Goal: Book appointment/travel/reservation

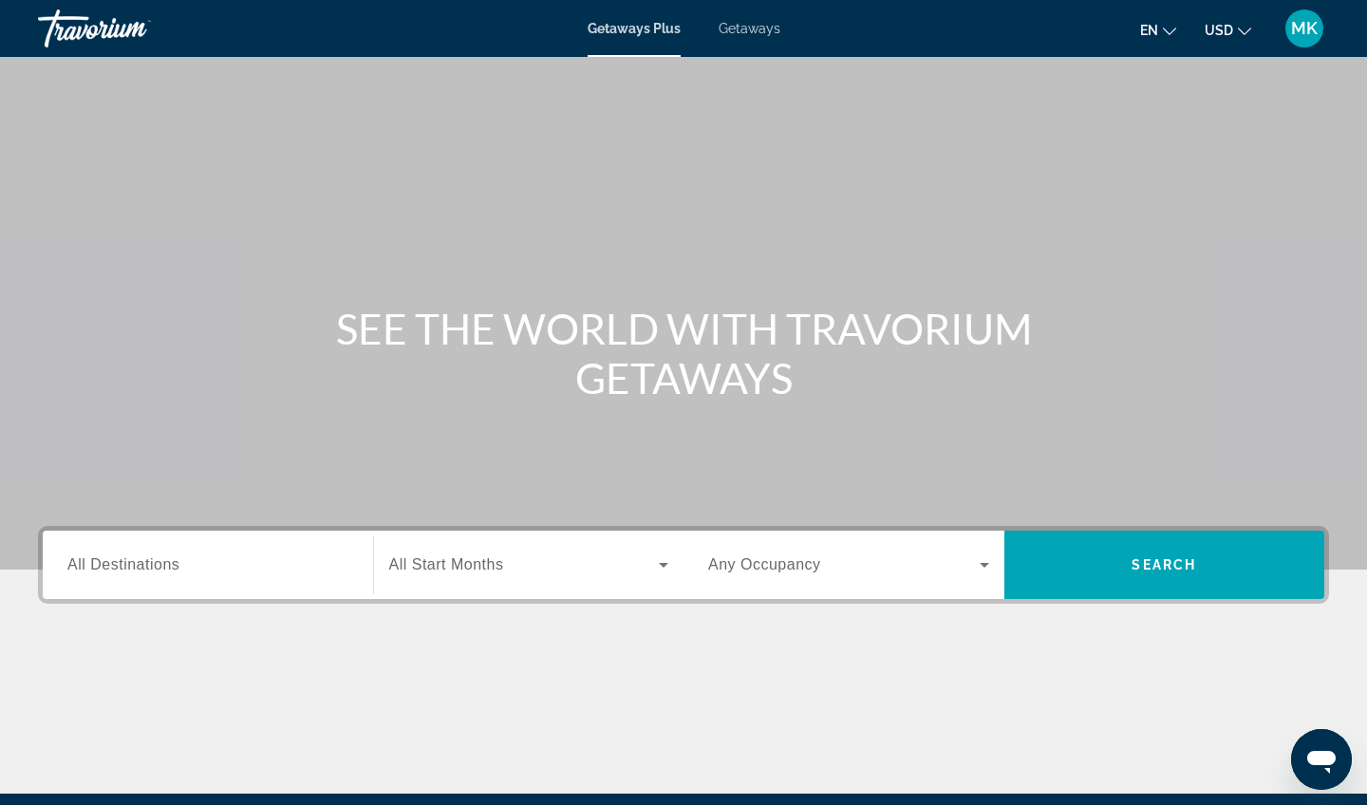
click at [162, 567] on span "All Destinations" at bounding box center [123, 564] width 112 height 16
click at [162, 567] on input "Destination All Destinations" at bounding box center [207, 565] width 281 height 23
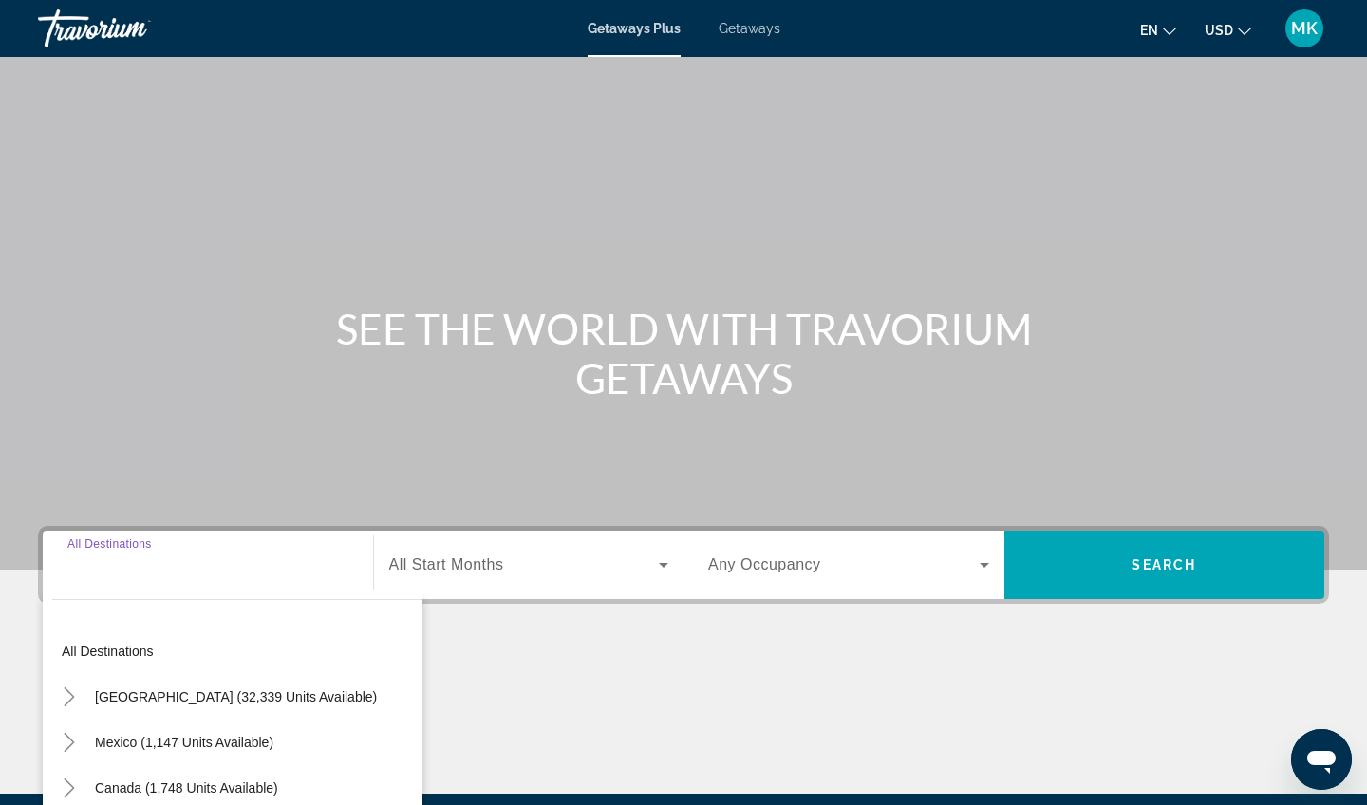
scroll to position [221, 0]
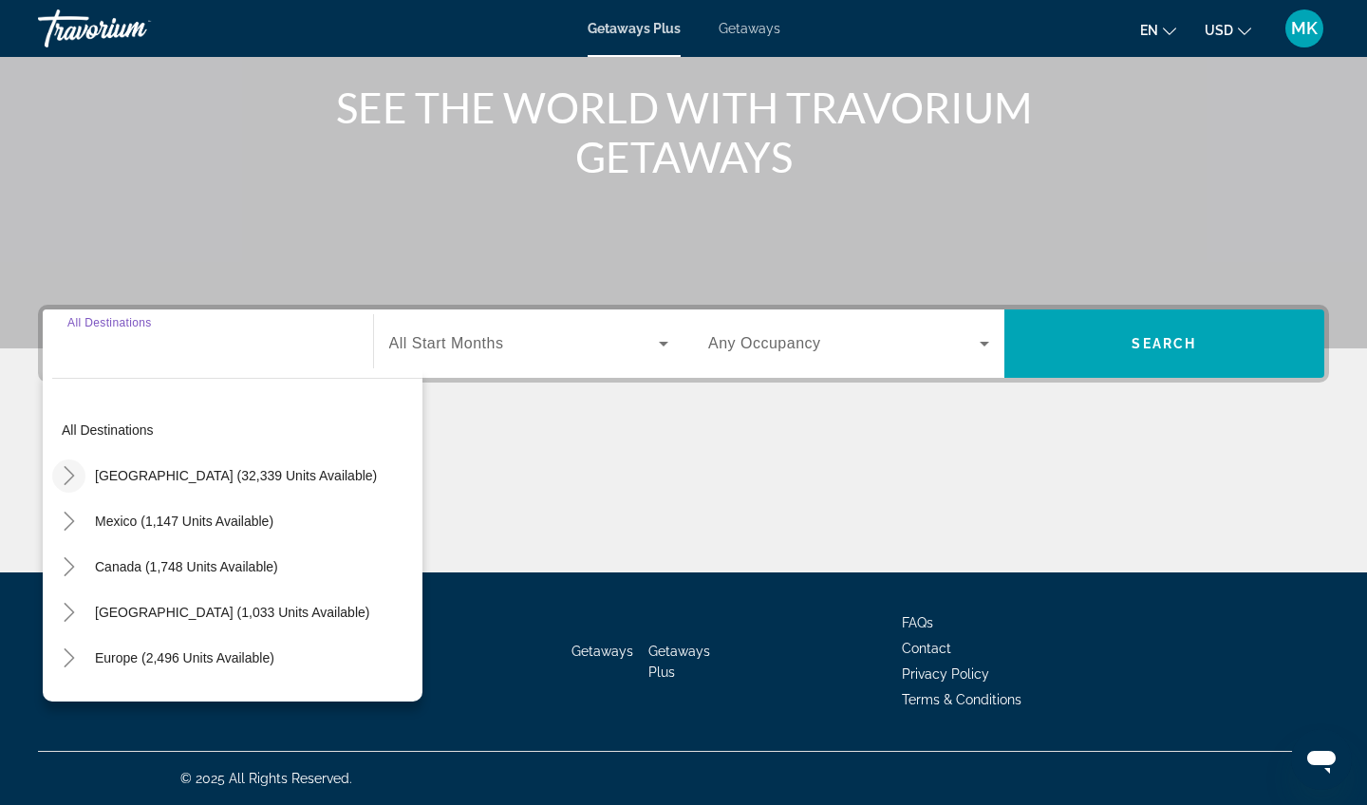
click at [64, 473] on icon "Toggle United States (32,339 units available)" at bounding box center [69, 475] width 19 height 19
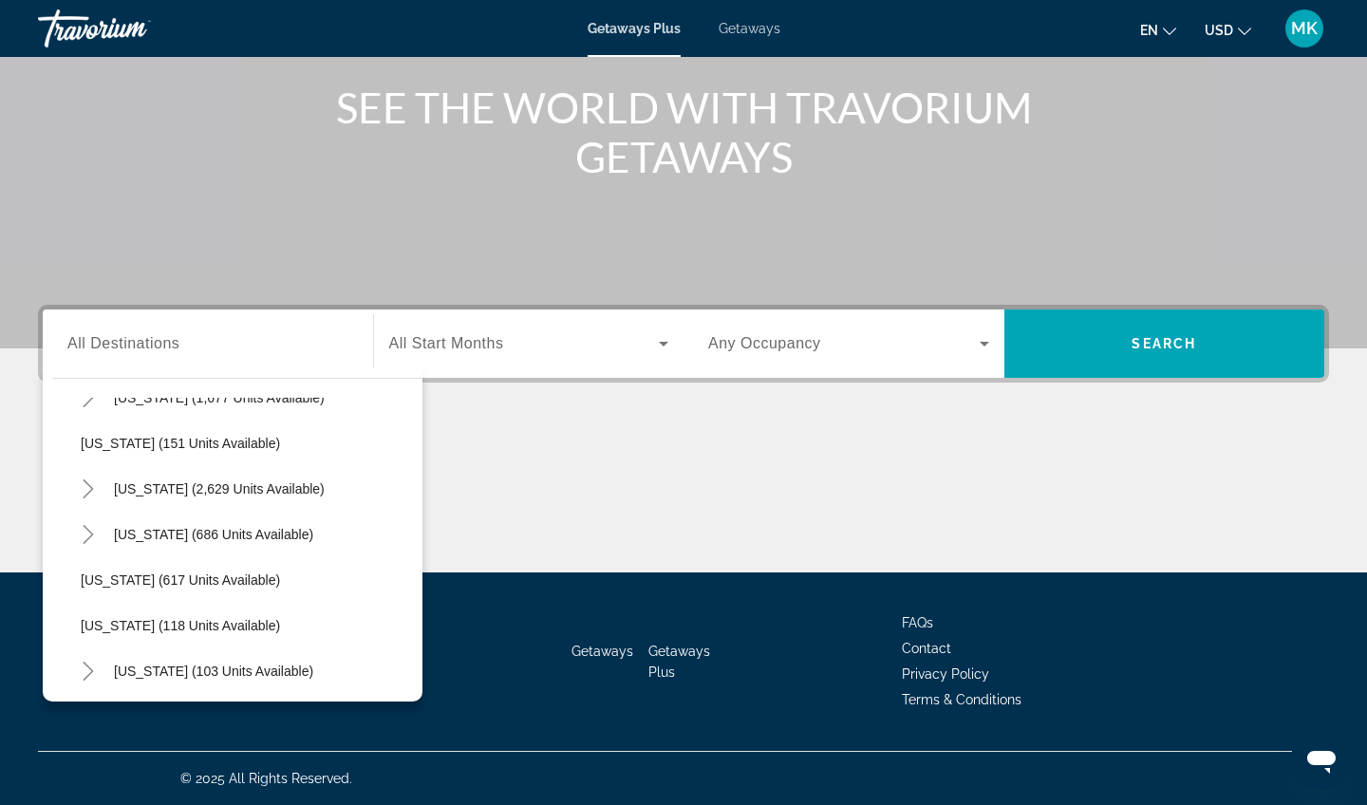
scroll to position [988, 0]
click at [223, 499] on span "Search widget" at bounding box center [219, 490] width 230 height 46
type input "**********"
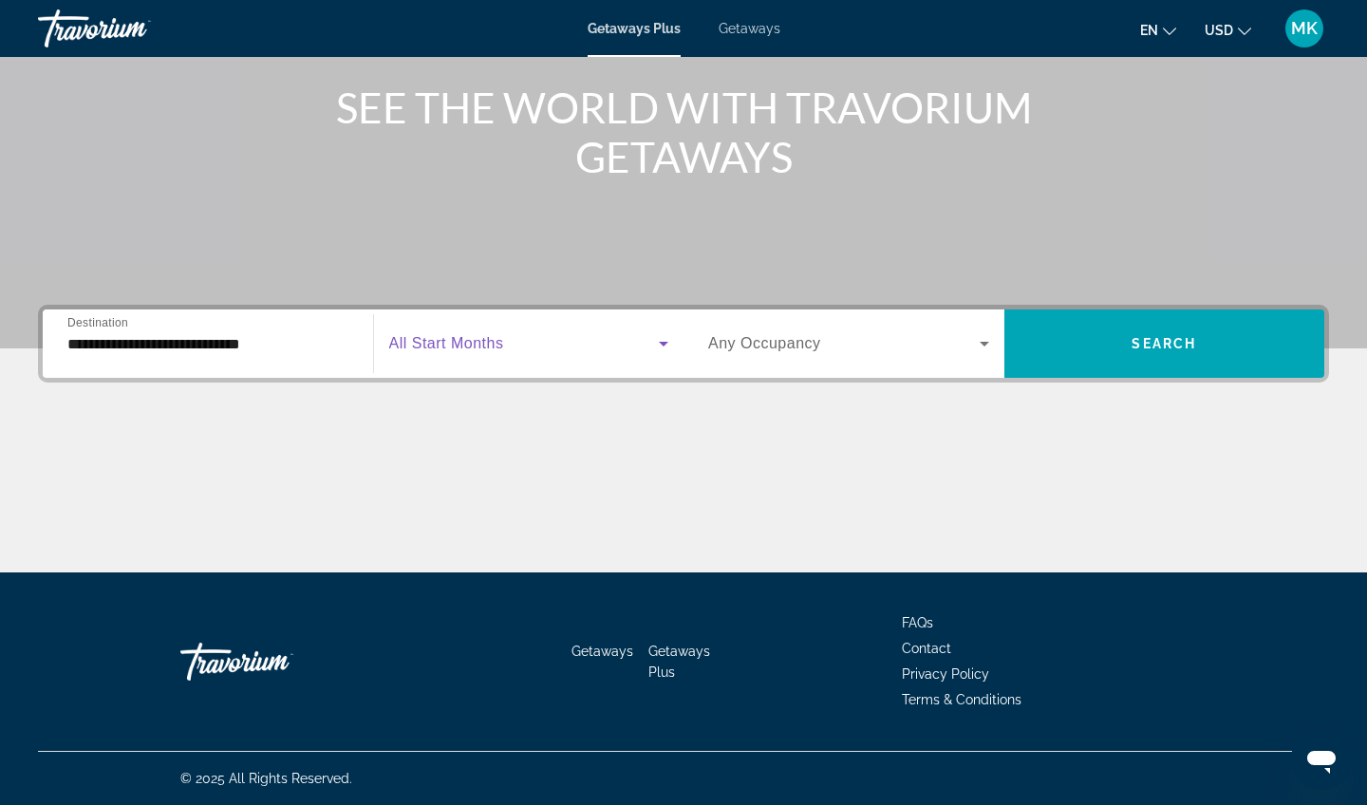
click at [561, 353] on span "Search widget" at bounding box center [524, 343] width 270 height 23
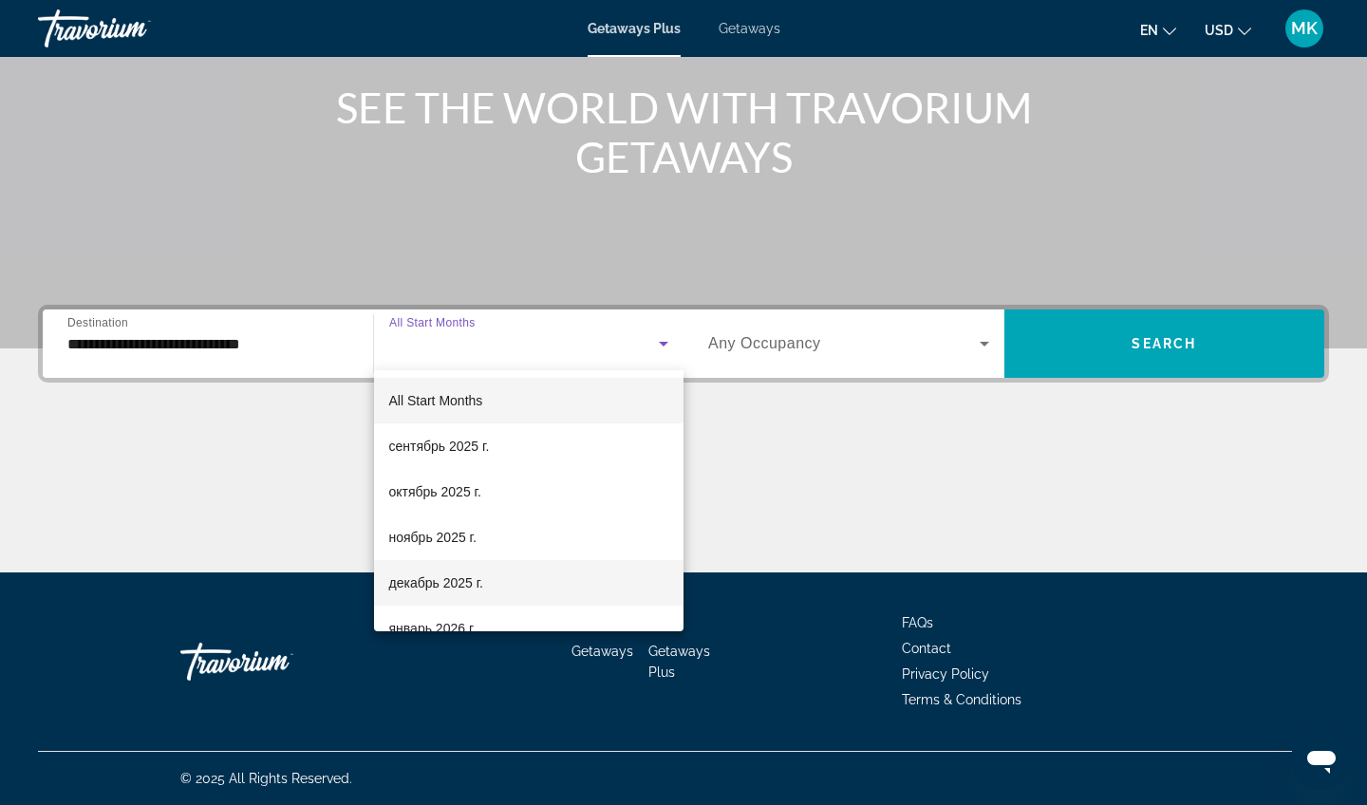
click at [425, 588] on span "декабрь 2025 г." at bounding box center [436, 582] width 94 height 23
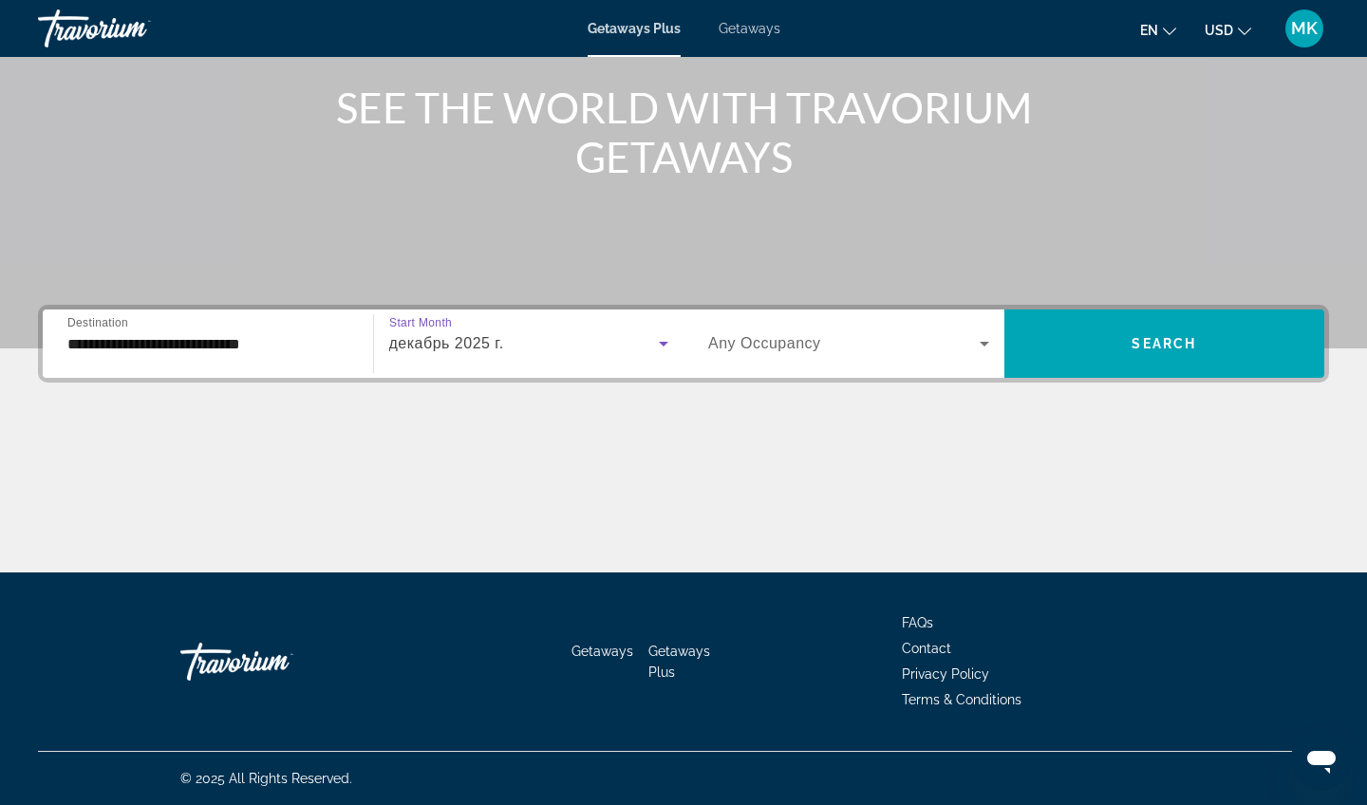
click at [851, 349] on span "Search widget" at bounding box center [843, 343] width 271 height 23
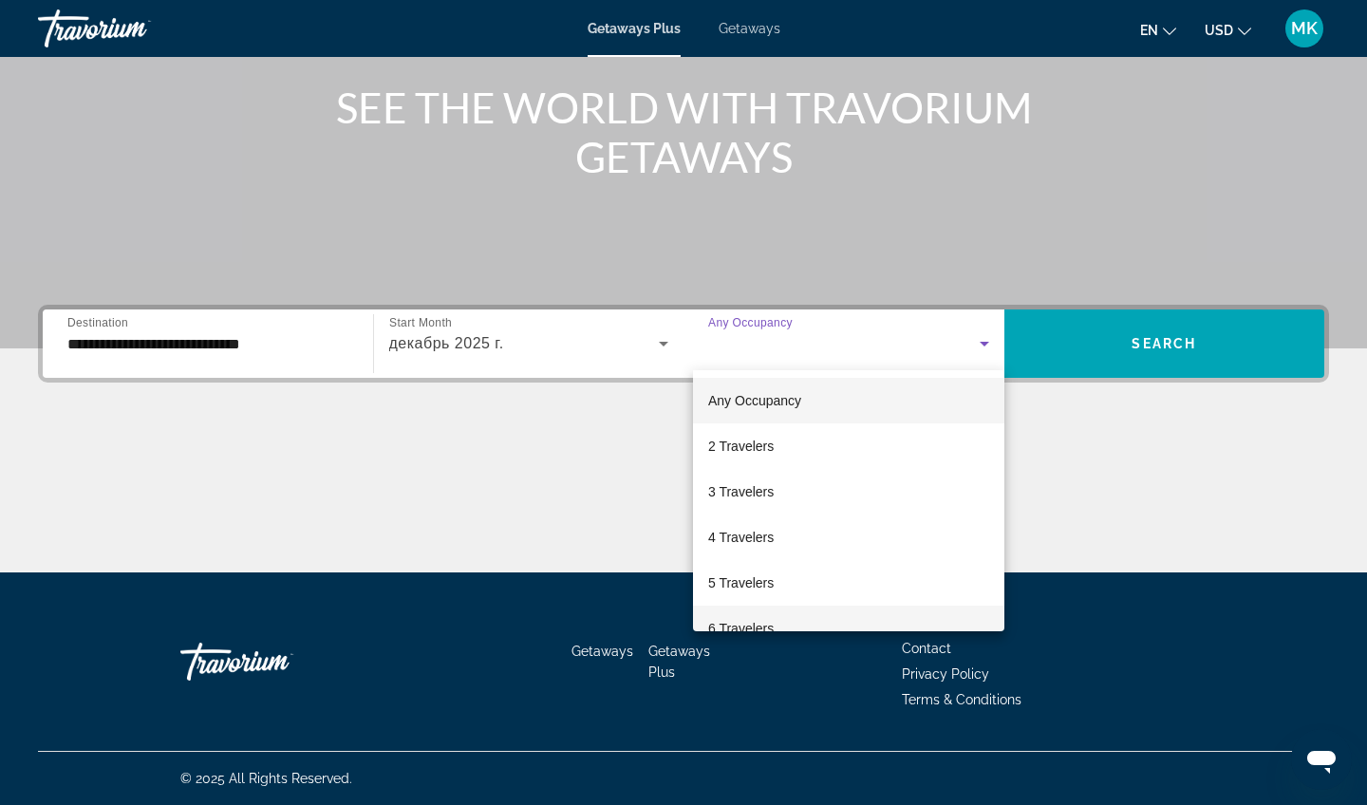
click at [730, 623] on span "6 Travelers" at bounding box center [740, 628] width 65 height 23
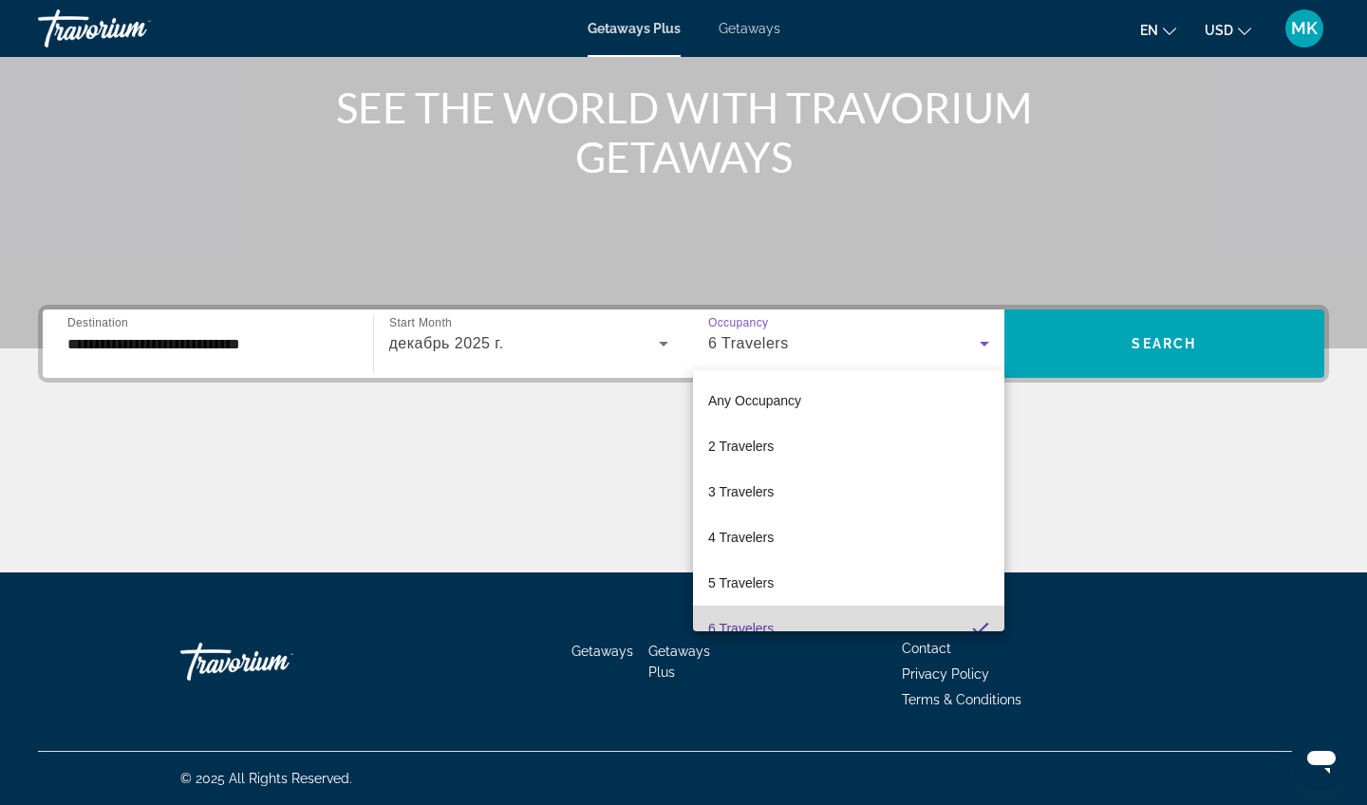
scroll to position [20, 0]
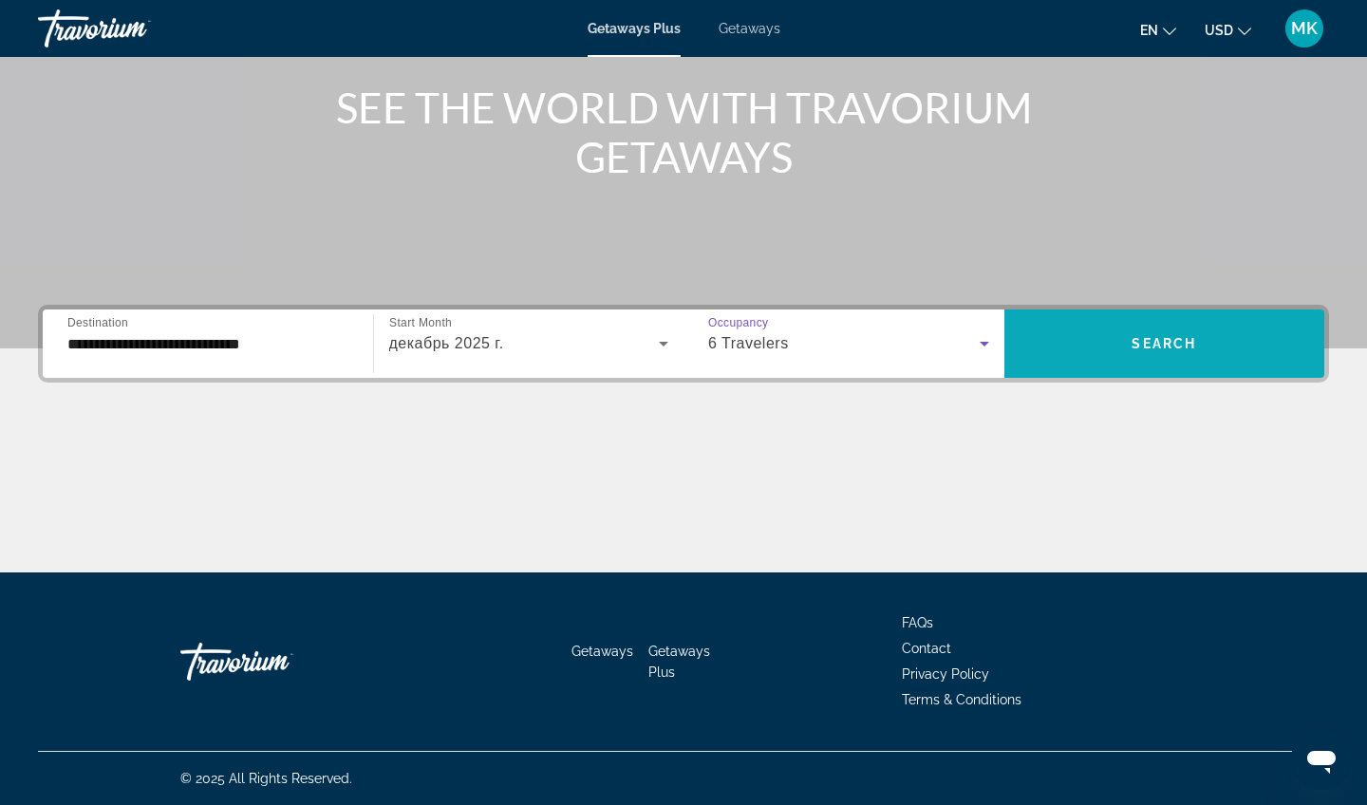
click at [1133, 343] on span "Search" at bounding box center [1163, 343] width 65 height 15
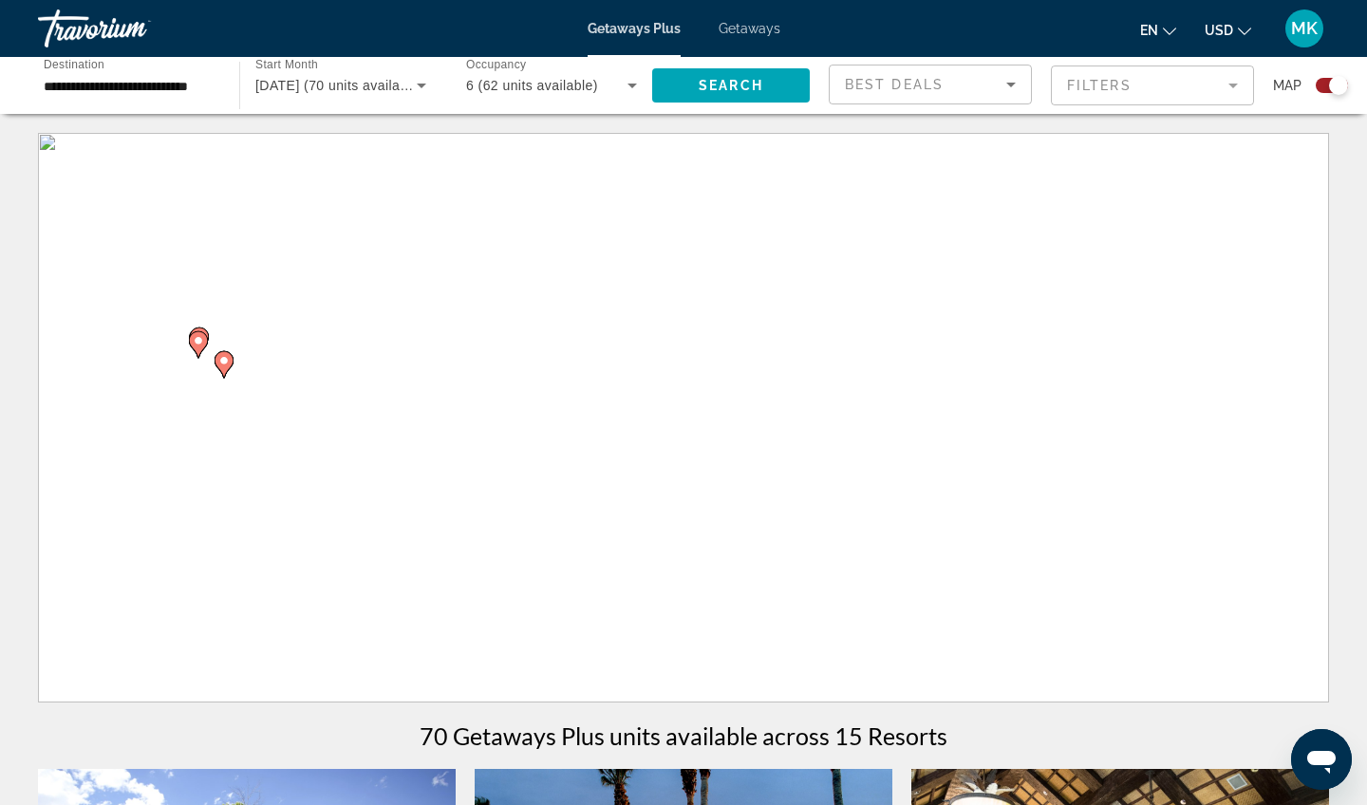
click at [595, 90] on span "6 (62 units available)" at bounding box center [532, 85] width 132 height 15
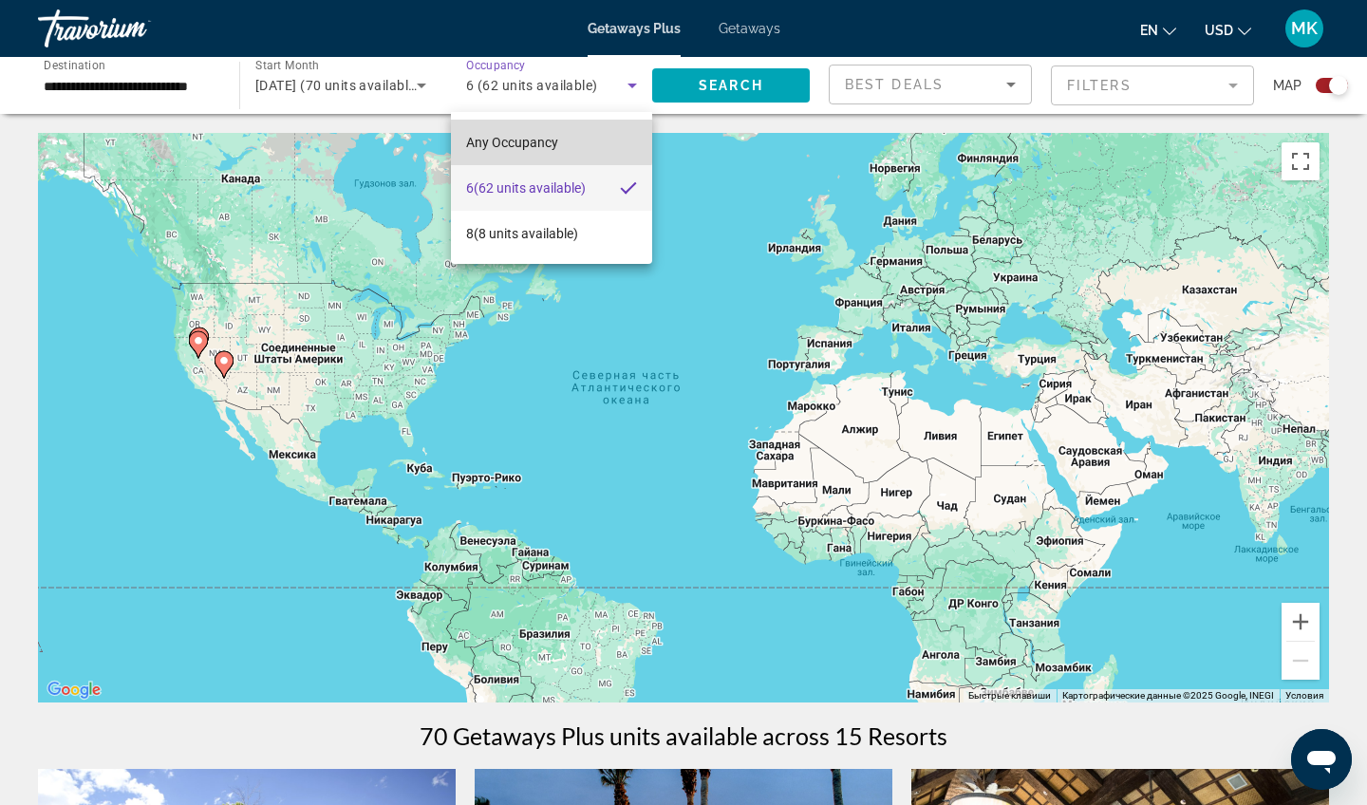
click at [545, 135] on span "Any Occupancy" at bounding box center [512, 142] width 92 height 15
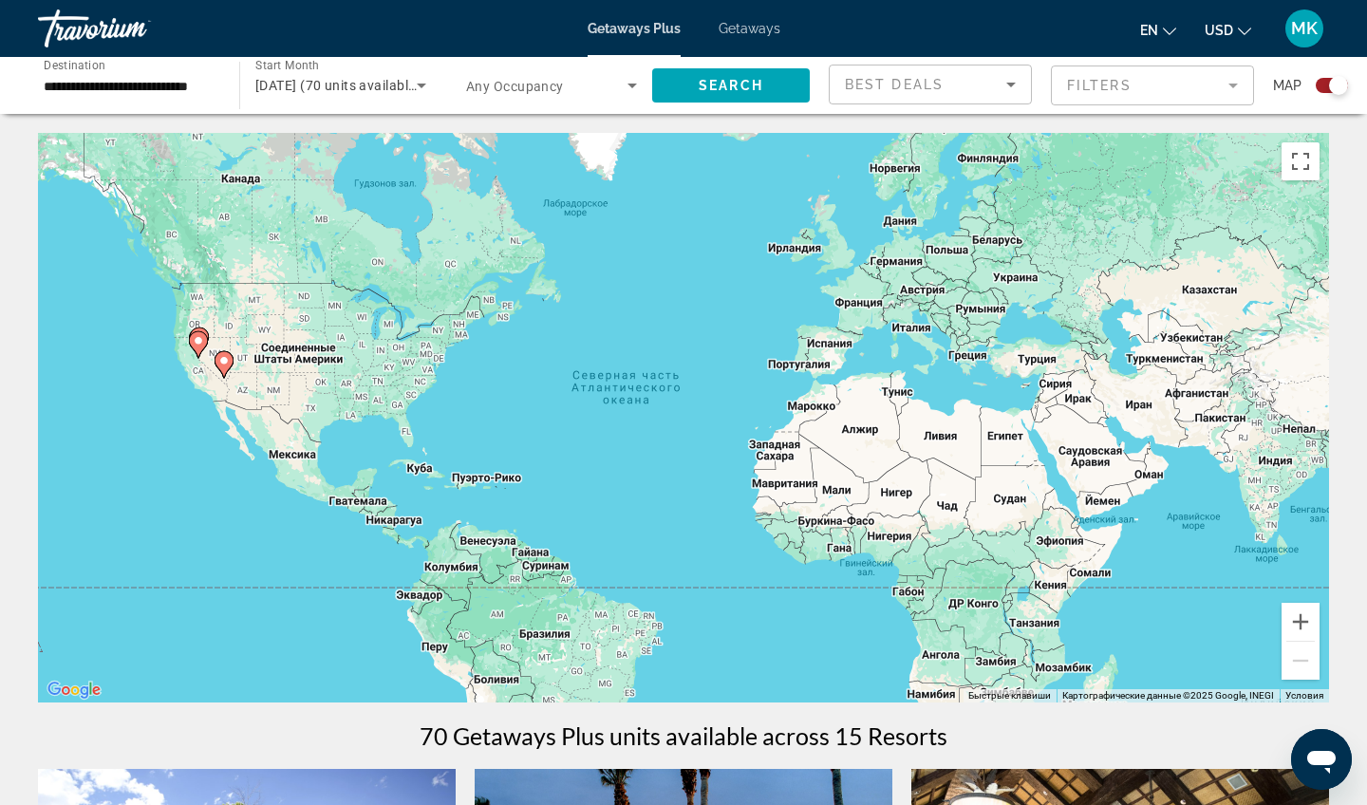
click at [573, 97] on div "Search widget" at bounding box center [551, 85] width 171 height 53
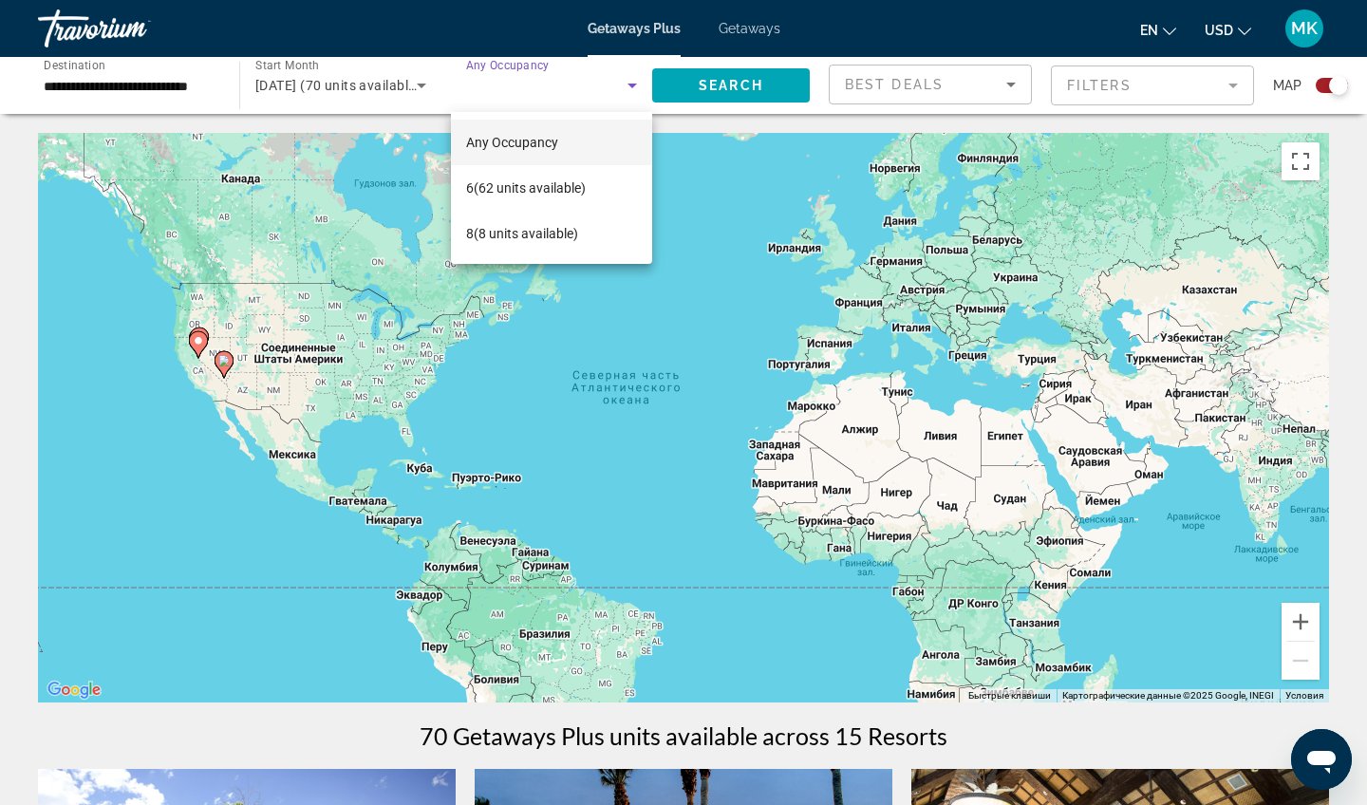
click at [750, 90] on div at bounding box center [683, 402] width 1367 height 805
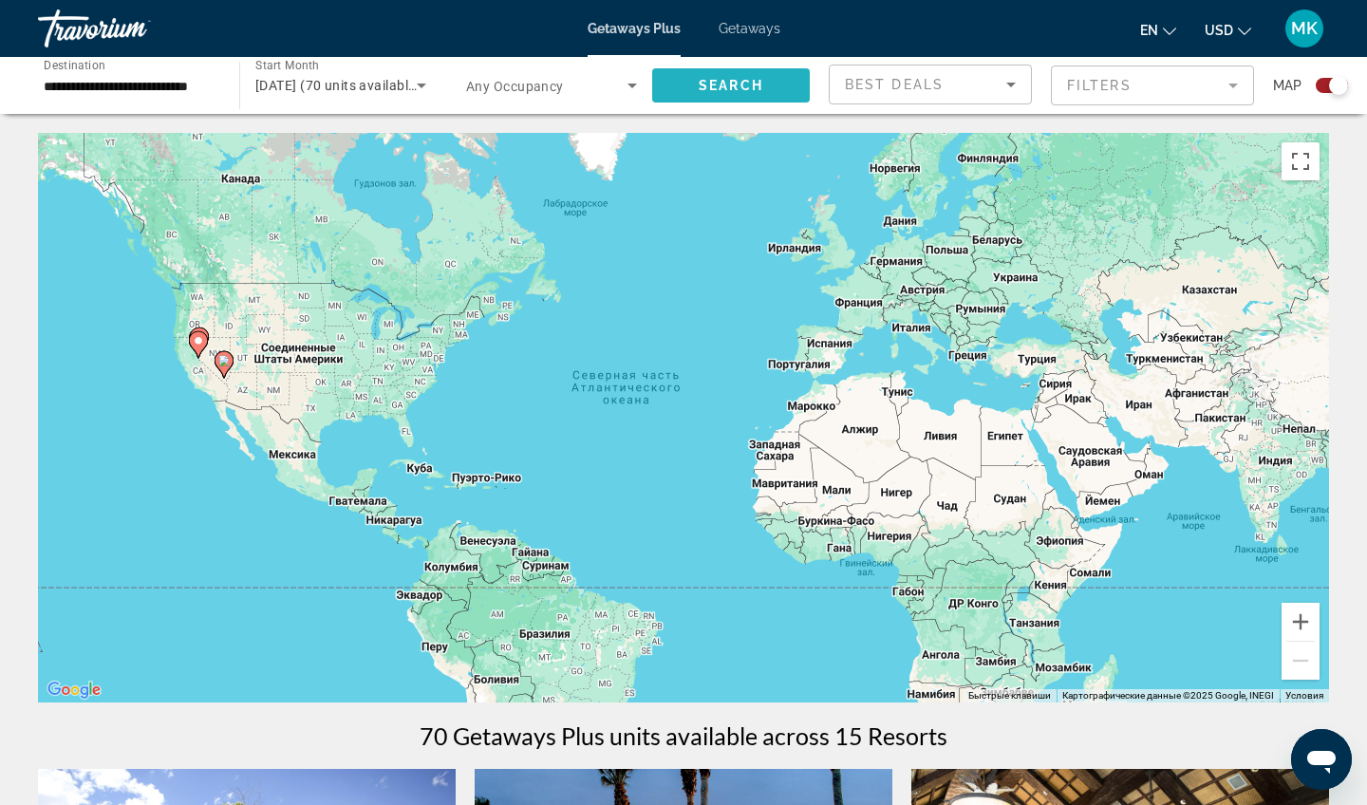
click at [751, 90] on span "Search" at bounding box center [730, 85] width 65 height 15
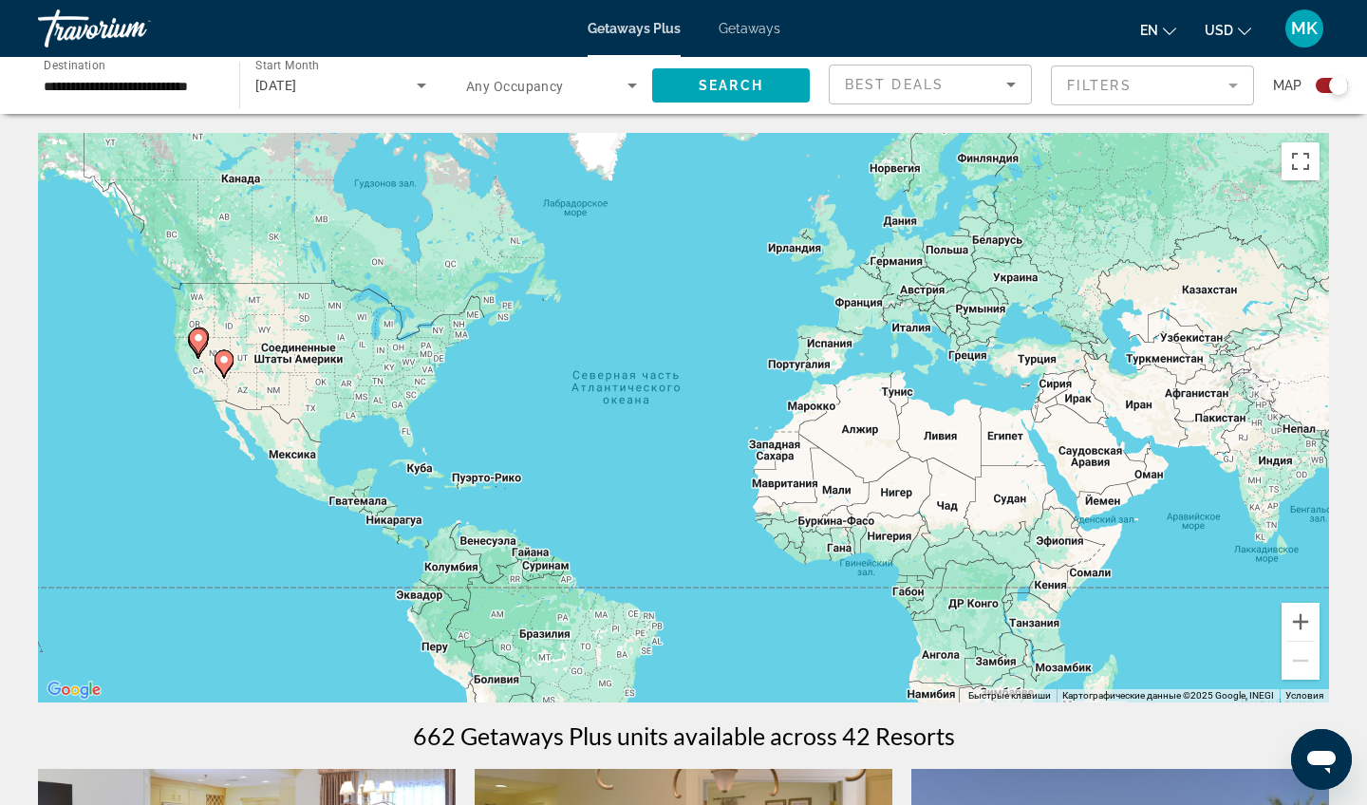
click at [159, 389] on div "Чтобы активировать перетаскивание с помощью клавиатуры, нажмите Alt + Ввод. Пос…" at bounding box center [683, 417] width 1291 height 569
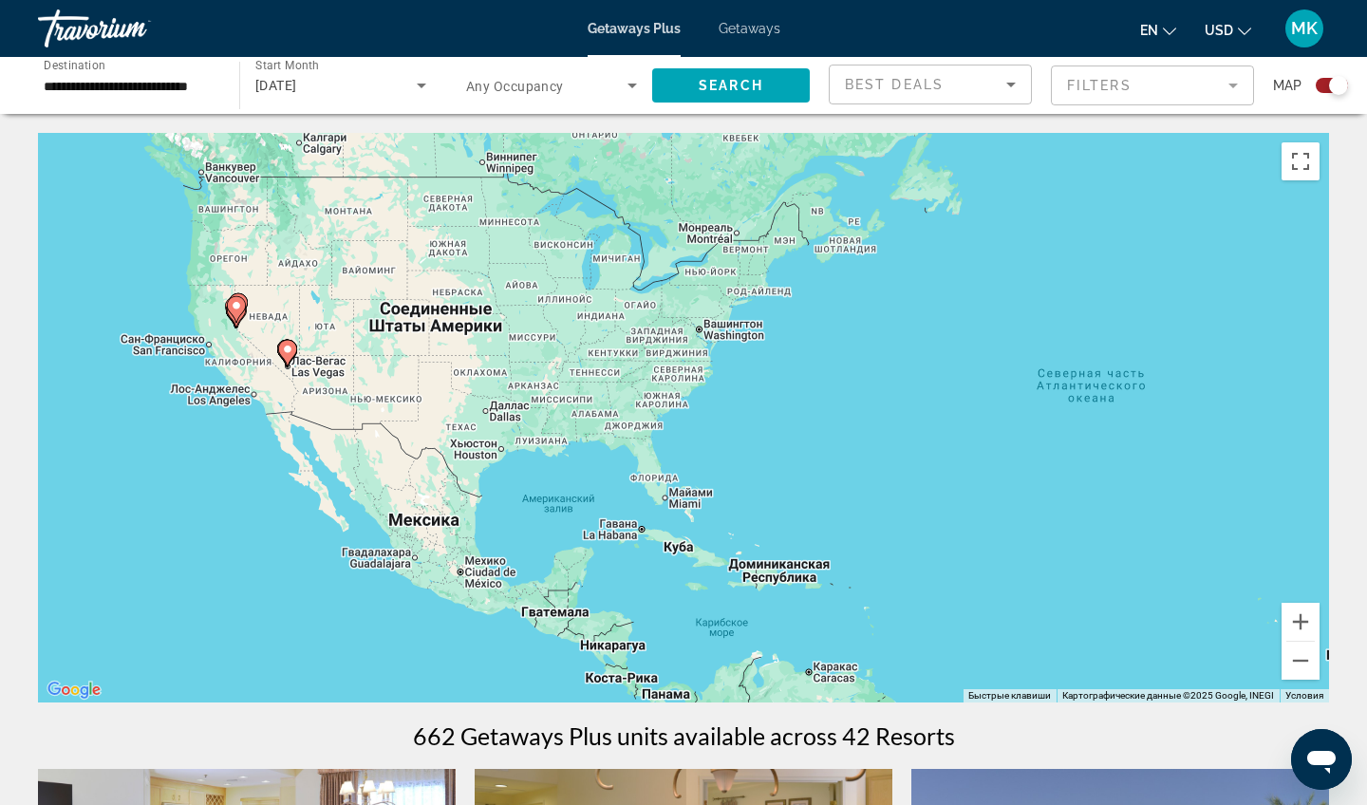
click at [212, 385] on div "Чтобы активировать перетаскивание с помощью клавиатуры, нажмите Alt + Ввод. Пос…" at bounding box center [683, 417] width 1291 height 569
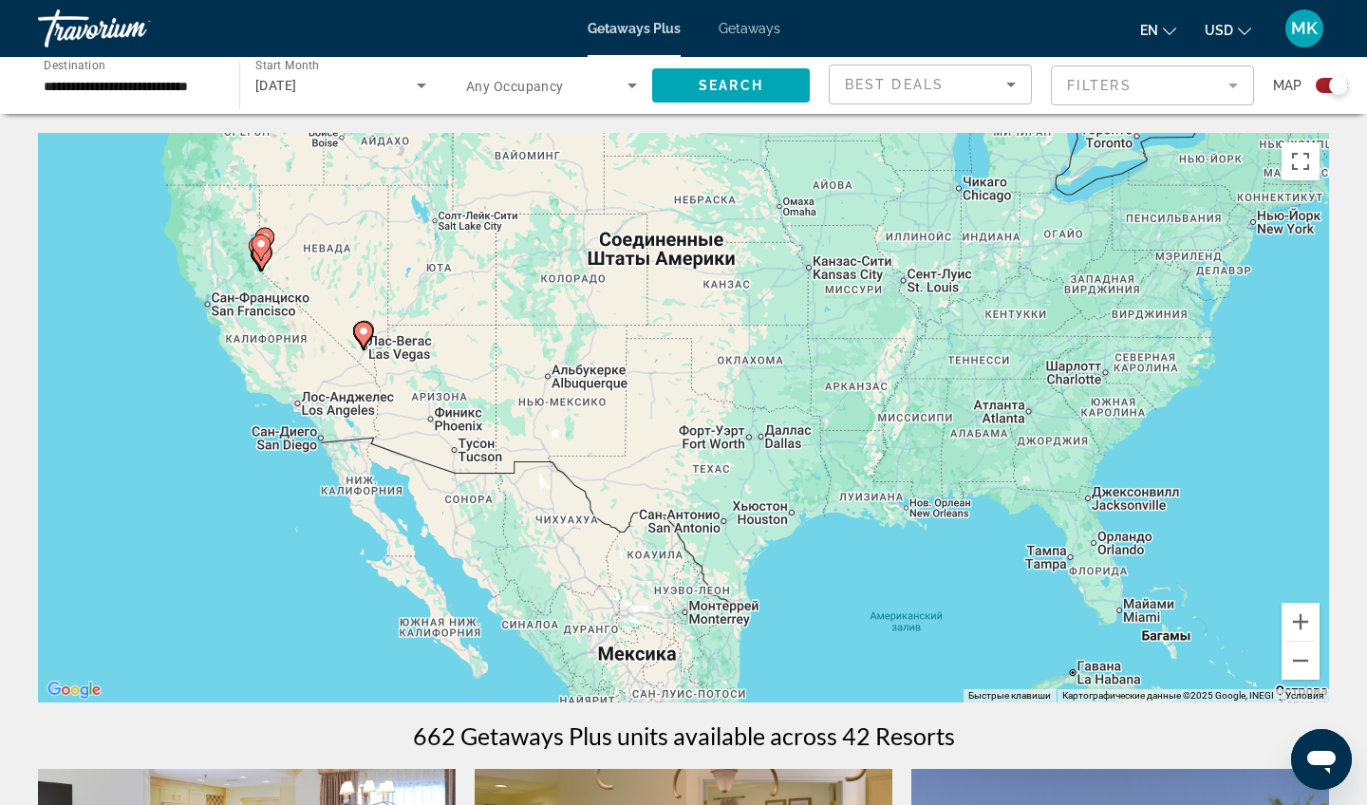
click at [288, 359] on div "Чтобы активировать перетаскивание с помощью клавиатуры, нажмите Alt + Ввод. Пос…" at bounding box center [683, 417] width 1291 height 569
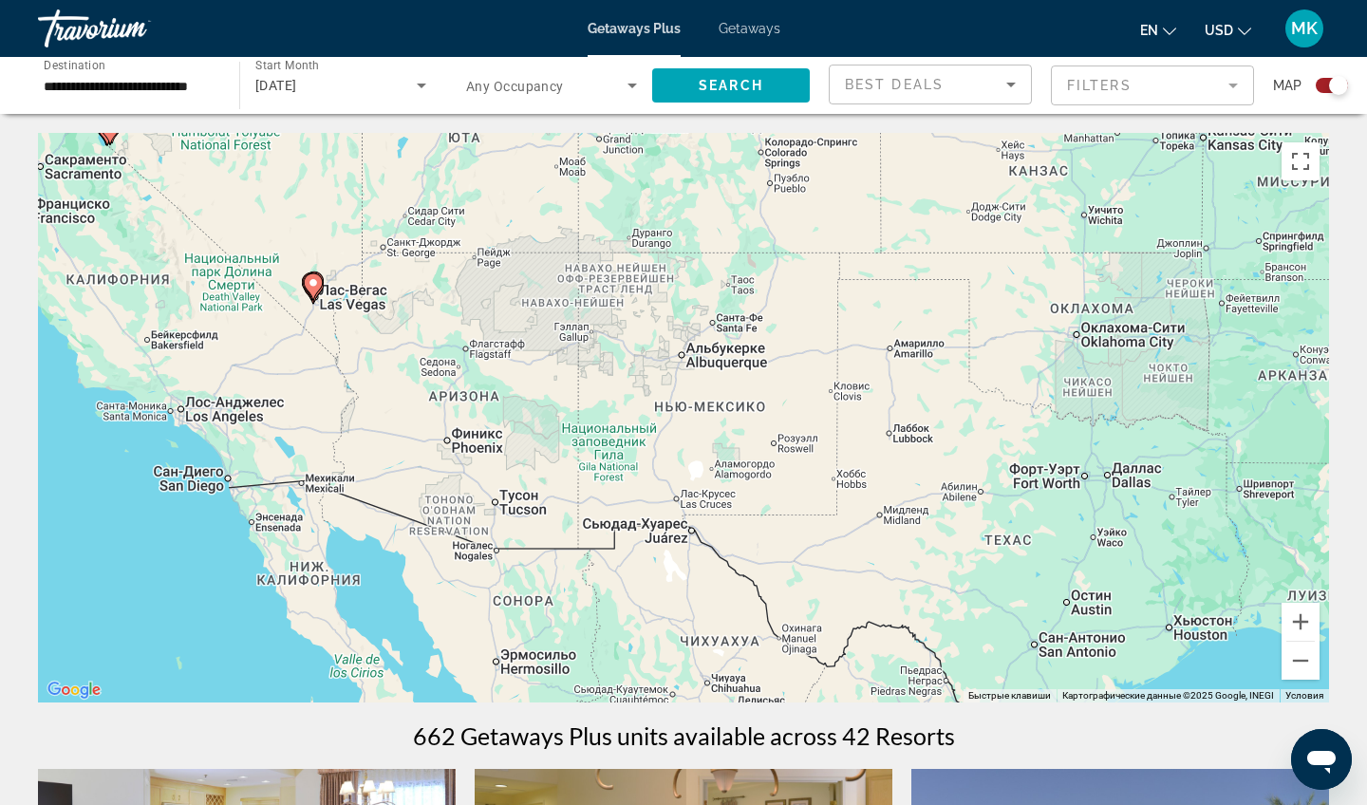
drag, startPoint x: 559, startPoint y: 528, endPoint x: 433, endPoint y: 484, distance: 133.6
click at [433, 484] on div "Чтобы активировать перетаскивание с помощью клавиатуры, нажмите Alt + Ввод. Пос…" at bounding box center [683, 417] width 1291 height 569
click at [315, 320] on div "Чтобы активировать перетаскивание с помощью клавиатуры, нажмите Alt + Ввод. Пос…" at bounding box center [683, 417] width 1291 height 569
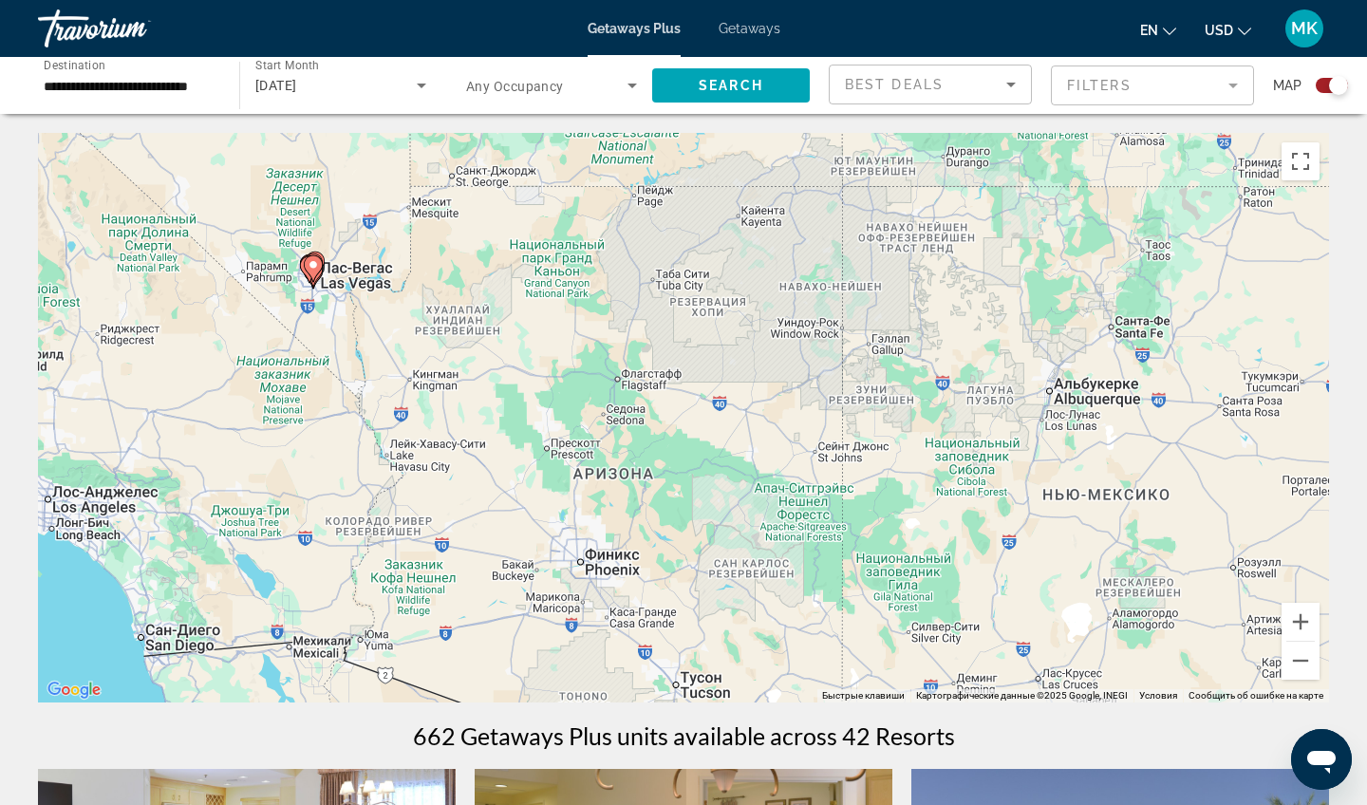
click at [314, 320] on div "Чтобы активировать перетаскивание с помощью клавиатуры, нажмите Alt + Ввод. Пос…" at bounding box center [683, 417] width 1291 height 569
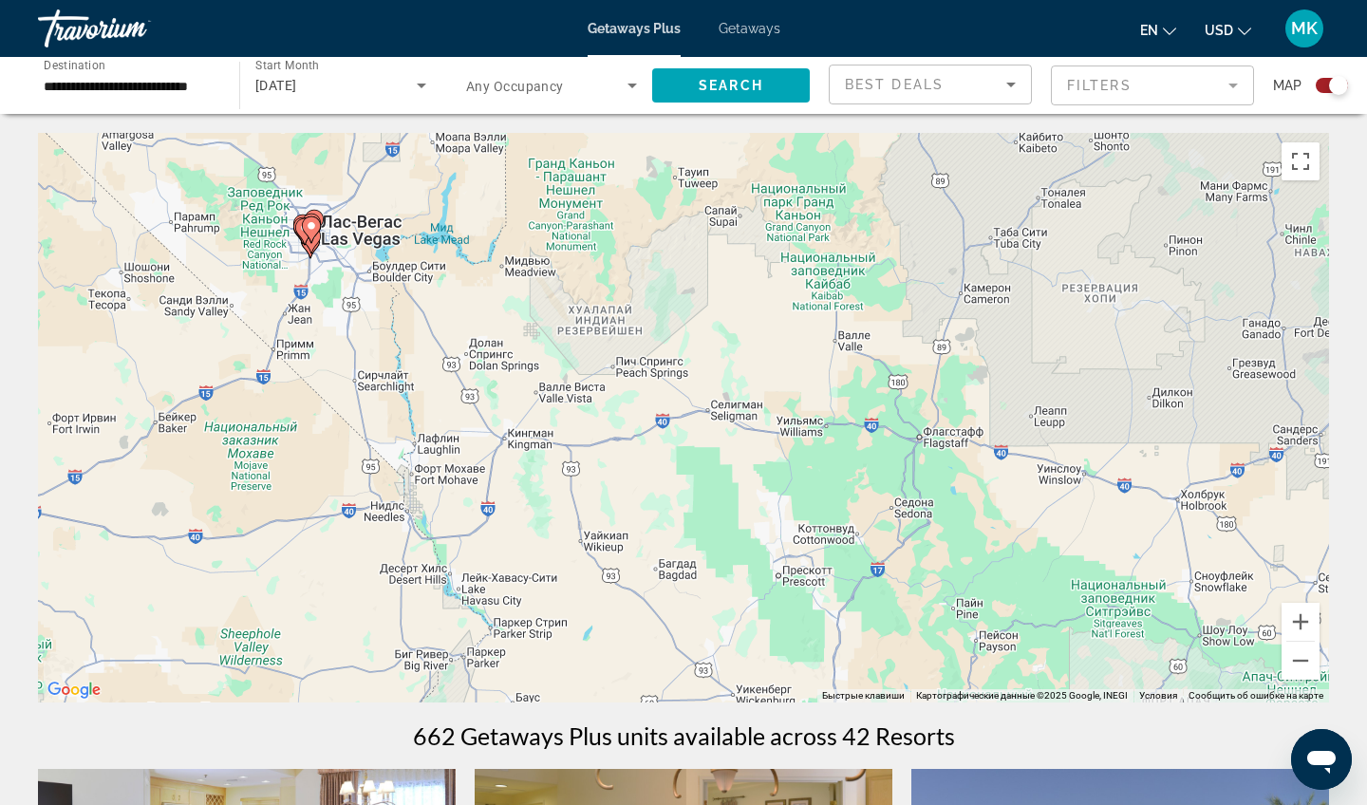
click at [343, 290] on div "Чтобы активировать перетаскивание с помощью клавиатуры, нажмите Alt + Ввод. Пос…" at bounding box center [683, 417] width 1291 height 569
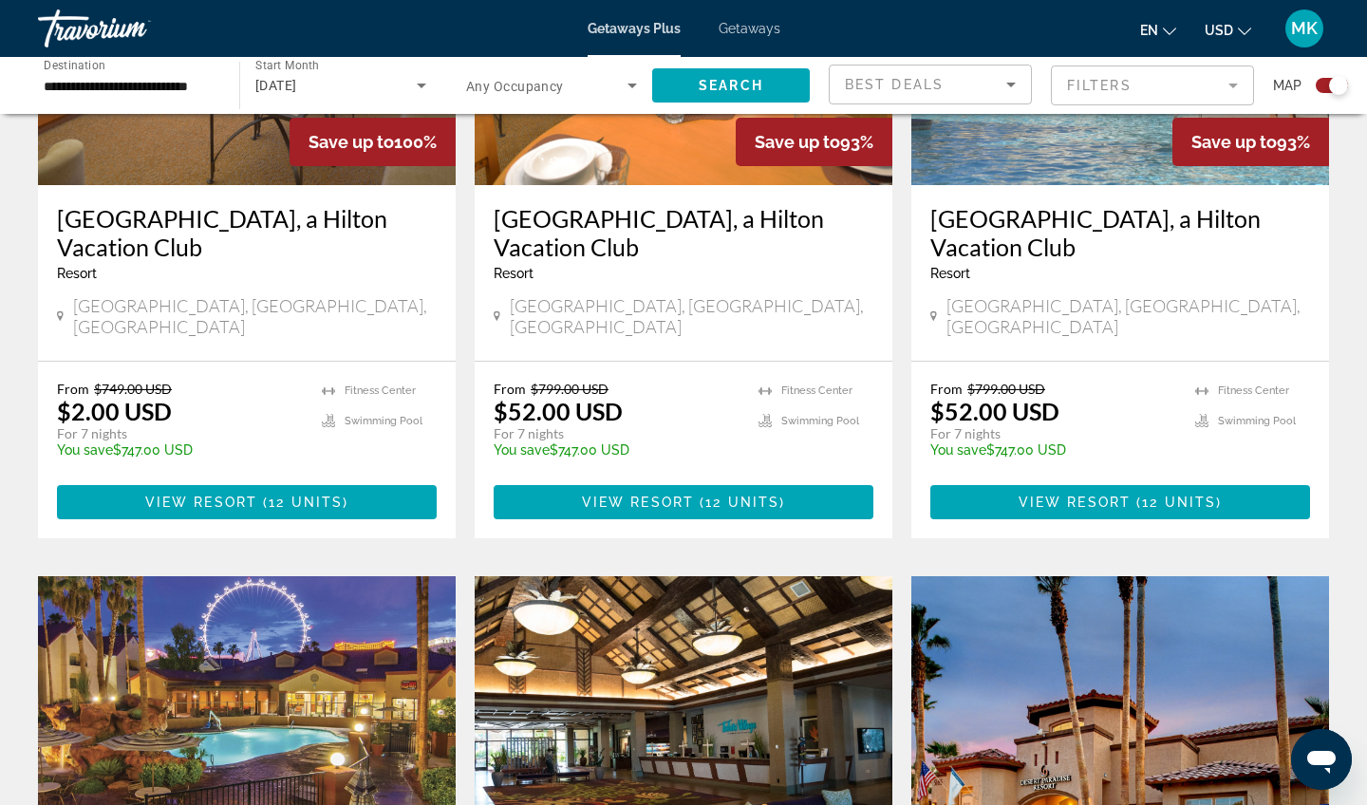
scroll to position [679, 0]
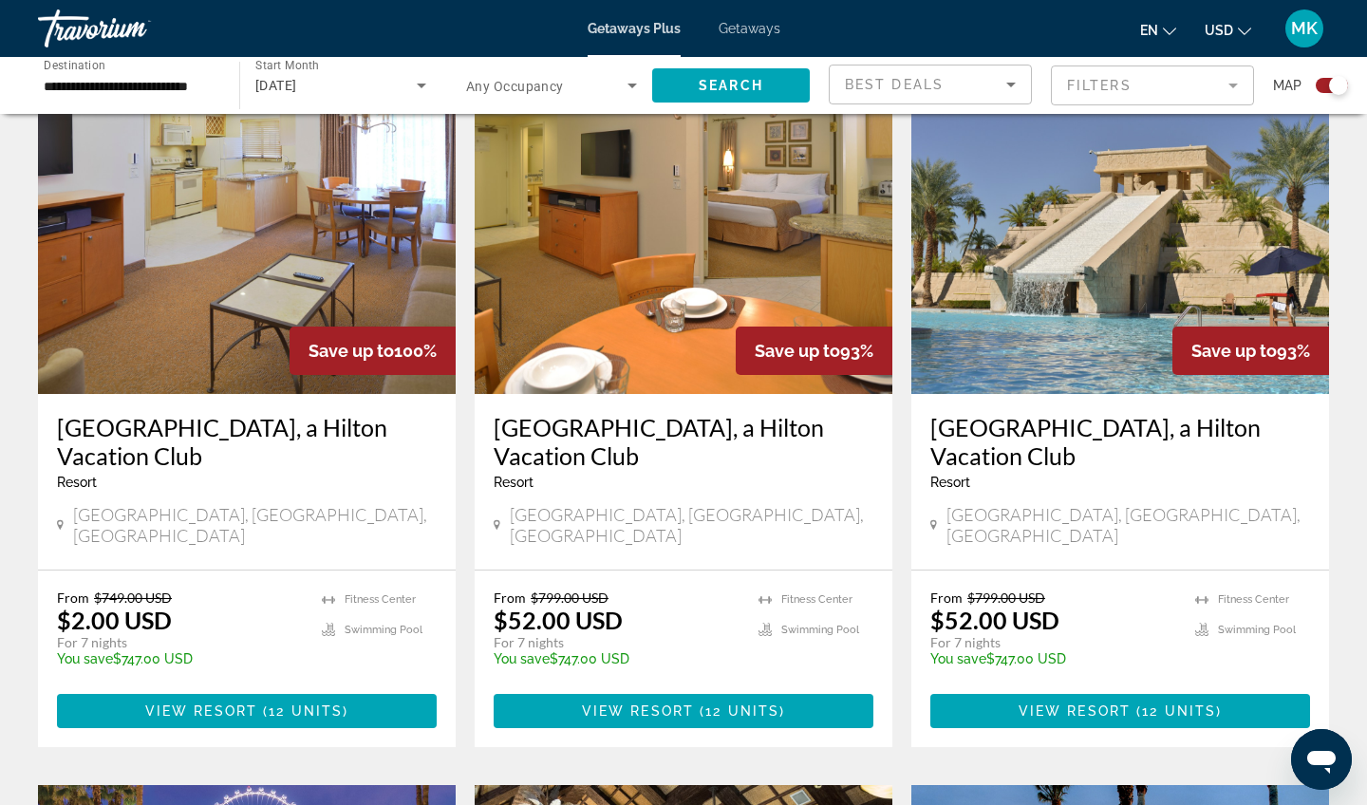
click at [945, 430] on h3 "[GEOGRAPHIC_DATA], a Hilton Vacation Club" at bounding box center [1120, 441] width 380 height 57
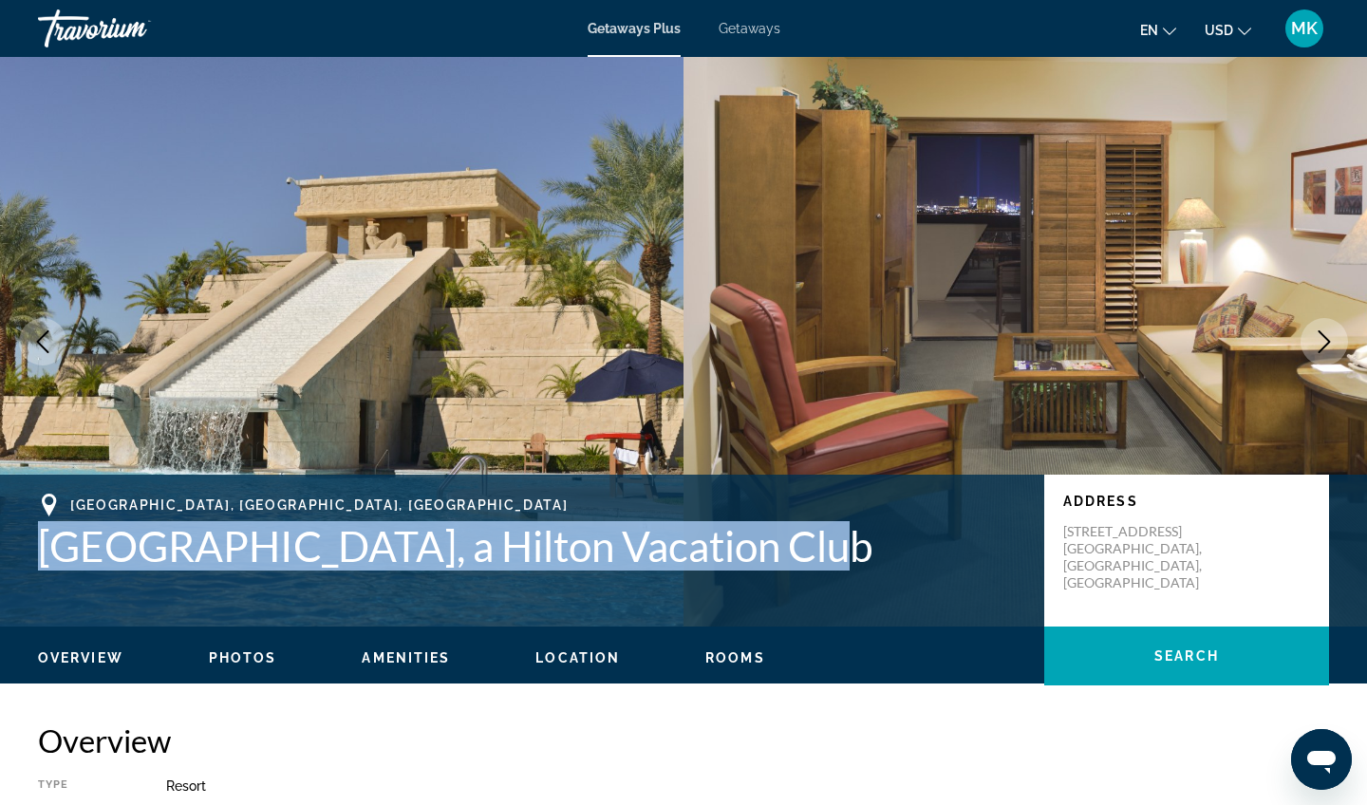
drag, startPoint x: 785, startPoint y: 536, endPoint x: 47, endPoint y: 541, distance: 737.4
click at [47, 542] on h1 "[GEOGRAPHIC_DATA], a Hilton Vacation Club" at bounding box center [531, 545] width 987 height 49
copy h1 "[GEOGRAPHIC_DATA], a Hilton Vacation Club"
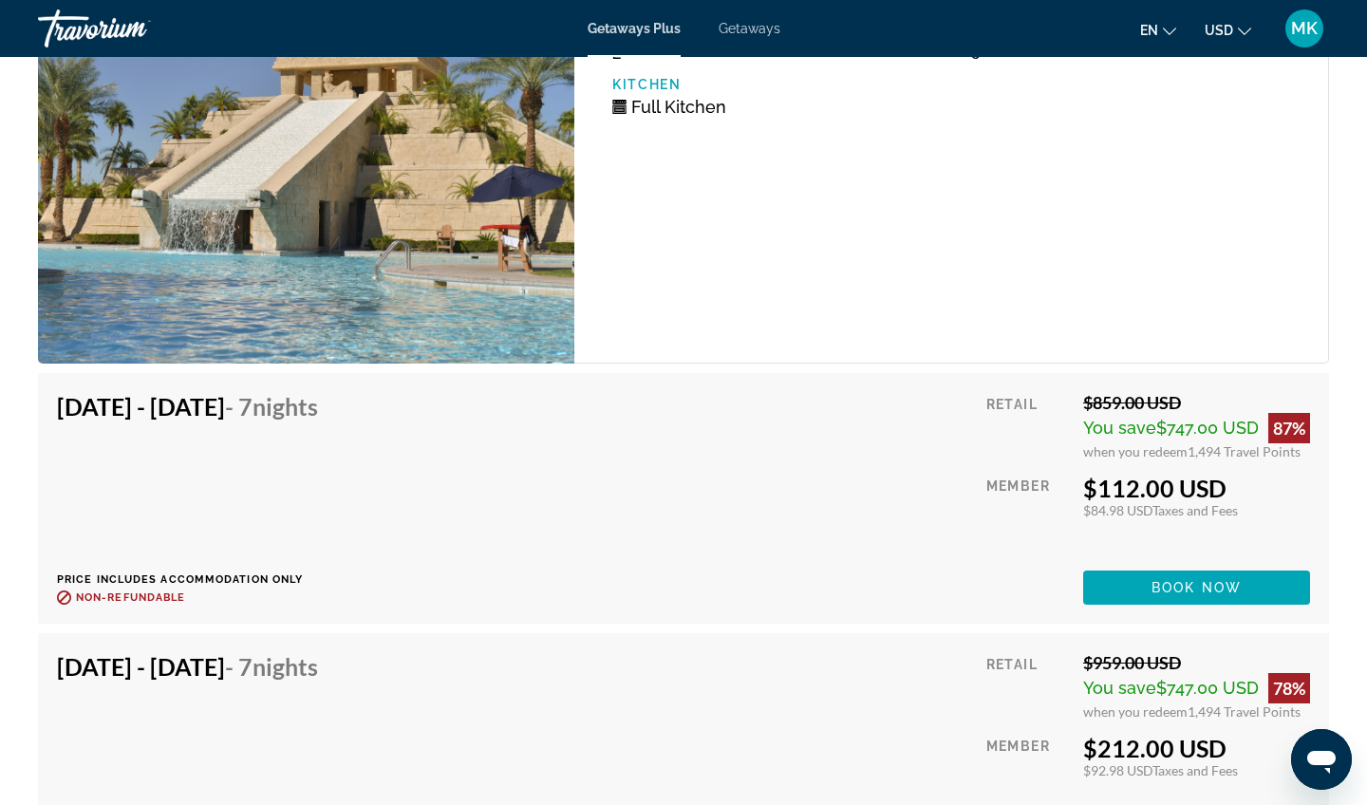
scroll to position [4891, 0]
